Goal: Information Seeking & Learning: Learn about a topic

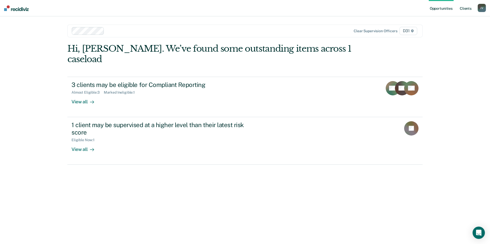
click at [463, 7] on link "Client s" at bounding box center [466, 8] width 14 height 16
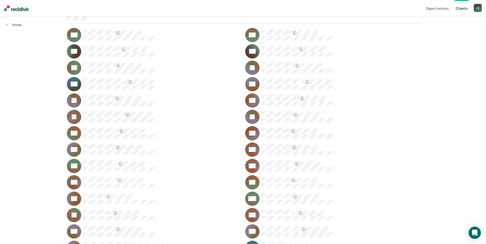
scroll to position [51, 0]
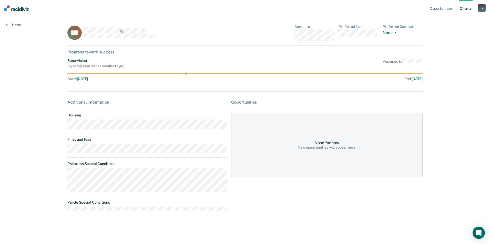
click at [6, 23] on icon at bounding box center [7, 25] width 2 height 4
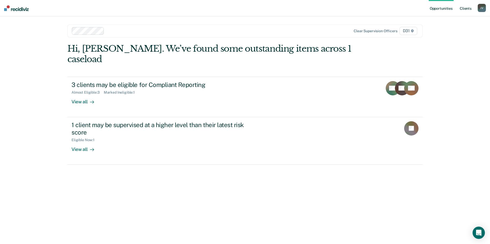
click at [464, 9] on link "Client s" at bounding box center [466, 8] width 14 height 16
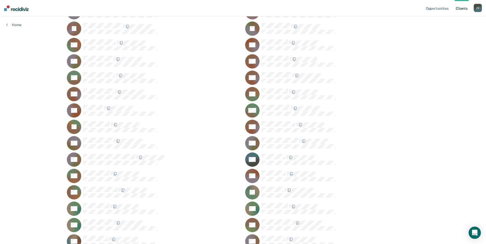
scroll to position [154, 0]
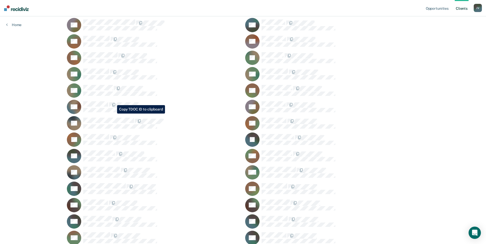
scroll to position [307, 0]
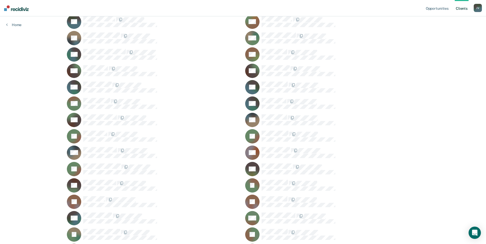
scroll to position [410, 0]
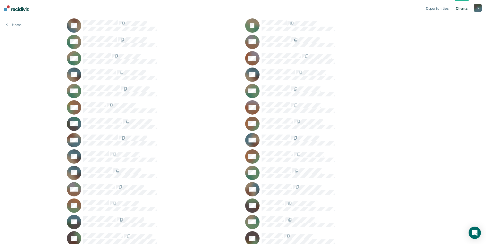
scroll to position [666, 0]
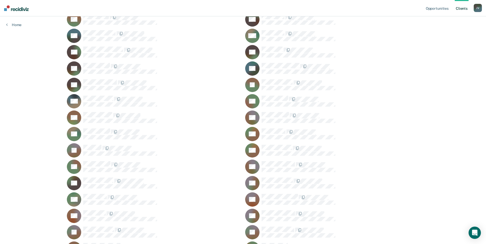
scroll to position [846, 0]
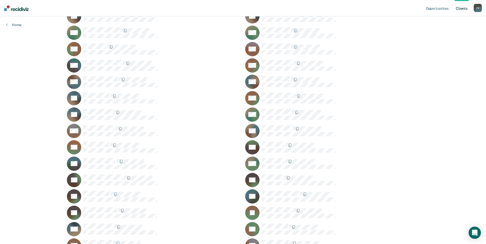
scroll to position [615, 0]
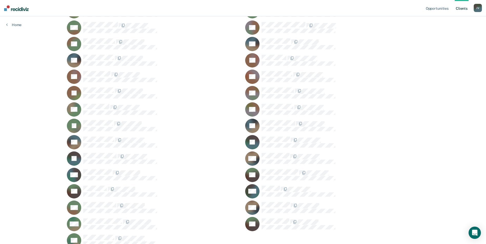
scroll to position [1076, 0]
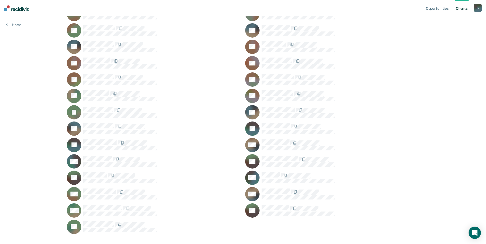
scroll to position [1097, 0]
